Goal: Check status: Check status

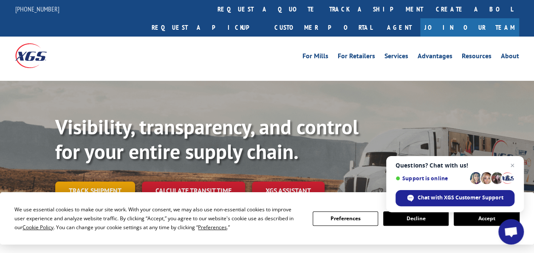
click at [124, 182] on link "Track shipment" at bounding box center [95, 191] width 80 height 18
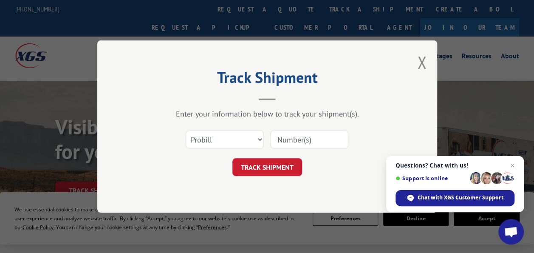
drag, startPoint x: 234, startPoint y: 138, endPoint x: 434, endPoint y: 90, distance: 205.5
click at [434, 90] on div "Track Shipment Enter your information below to track your shipment(s). Select c…" at bounding box center [267, 126] width 340 height 172
click at [285, 168] on button "TRACK SHIPMENT" at bounding box center [268, 167] width 70 height 18
paste input "YKAYN6KAM96EXZH"
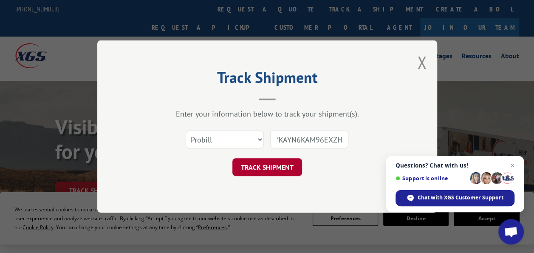
type input "YKAYN6KAM96EXZH"
click at [277, 168] on button "TRACK SHIPMENT" at bounding box center [268, 167] width 70 height 18
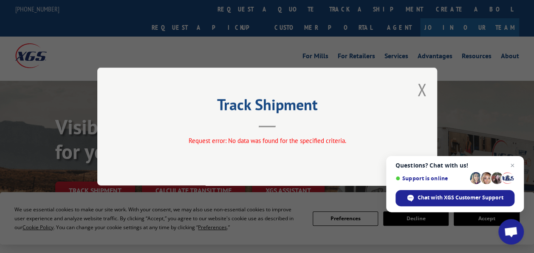
click at [421, 92] on button "Close modal" at bounding box center [421, 89] width 9 height 23
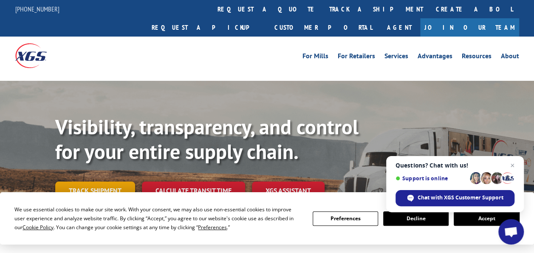
click at [116, 182] on link "Track shipment" at bounding box center [95, 191] width 80 height 18
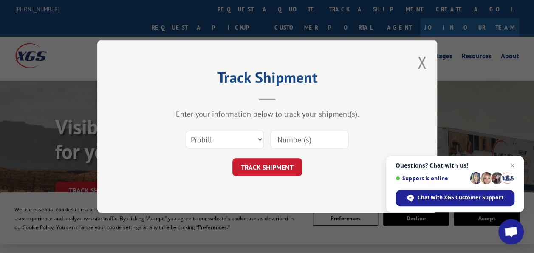
paste input "YKAYN6KAM96EXZH"
drag, startPoint x: 345, startPoint y: 140, endPoint x: 365, endPoint y: 144, distance: 20.3
click at [346, 140] on input "YKAYN6KAM96EXZH" at bounding box center [309, 140] width 78 height 18
type input "YKAYN6KAM96EXZH"
click at [271, 166] on button "TRACK SHIPMENT" at bounding box center [268, 167] width 70 height 18
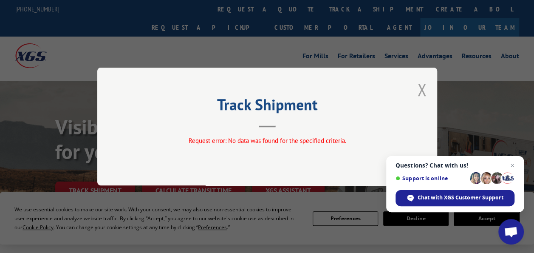
click at [423, 89] on button "Close modal" at bounding box center [421, 89] width 9 height 23
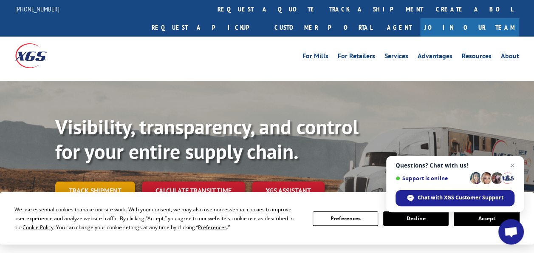
click at [119, 182] on link "Track shipment" at bounding box center [95, 191] width 80 height 18
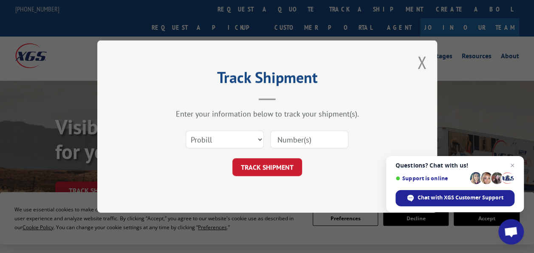
click at [298, 141] on input at bounding box center [309, 140] width 78 height 18
type input "YKAYN6KAM96EXZH"
click at [270, 163] on button "TRACK SHIPMENT" at bounding box center [268, 167] width 70 height 18
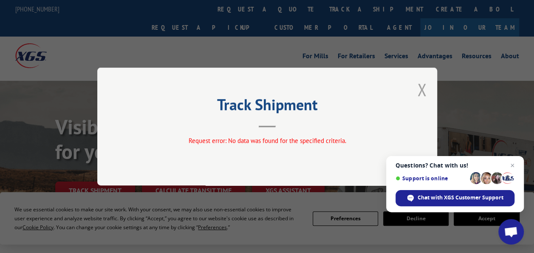
click at [424, 92] on button "Close modal" at bounding box center [421, 89] width 9 height 23
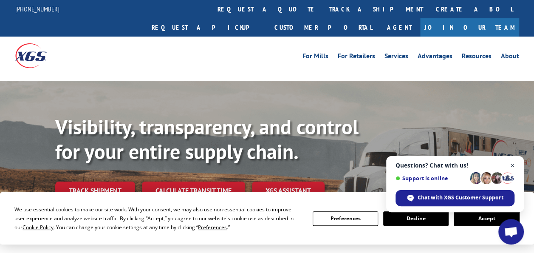
click at [515, 163] on span "Close chat" at bounding box center [513, 165] width 11 height 11
